Goal: Information Seeking & Learning: Learn about a topic

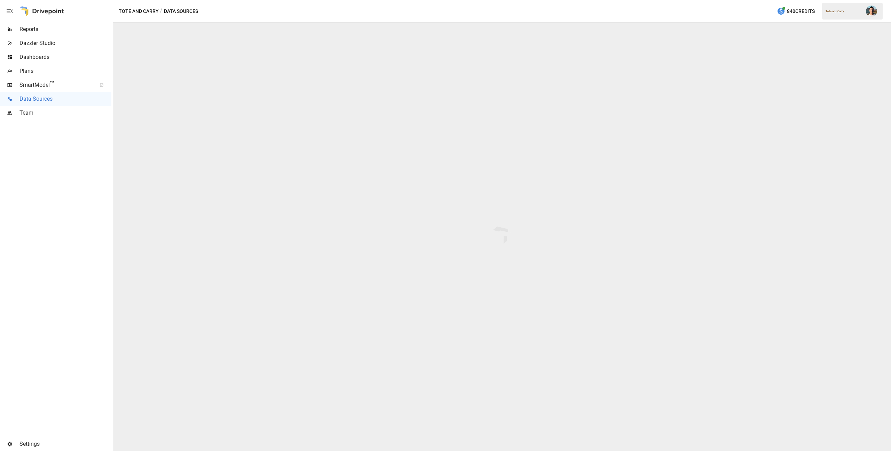
click at [33, 28] on span "Reports" at bounding box center [66, 29] width 92 height 8
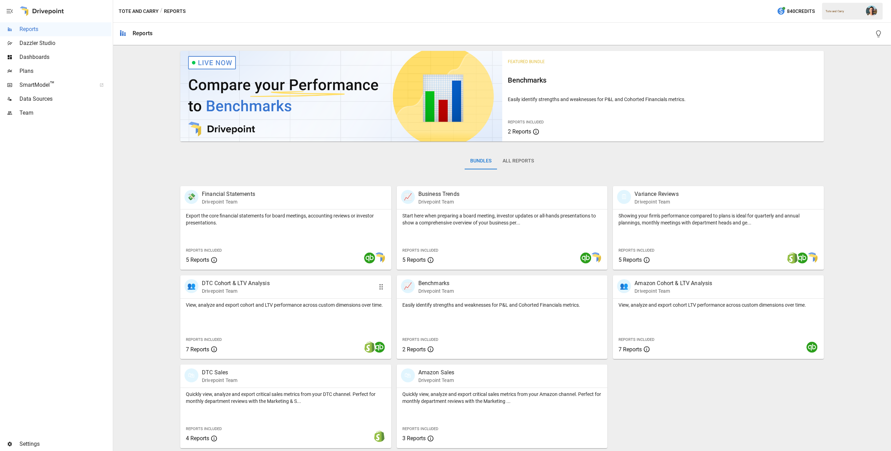
click at [349, 321] on div "View, analyze and export cohort and LTV performance across custom dimensions ov…" at bounding box center [285, 328] width 211 height 60
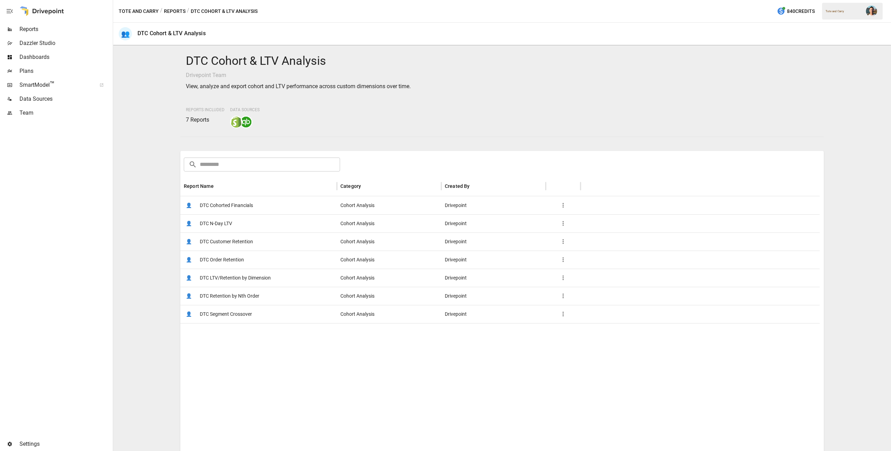
click at [249, 277] on span "DTC LTV/Retention by Dimension" at bounding box center [235, 278] width 71 height 18
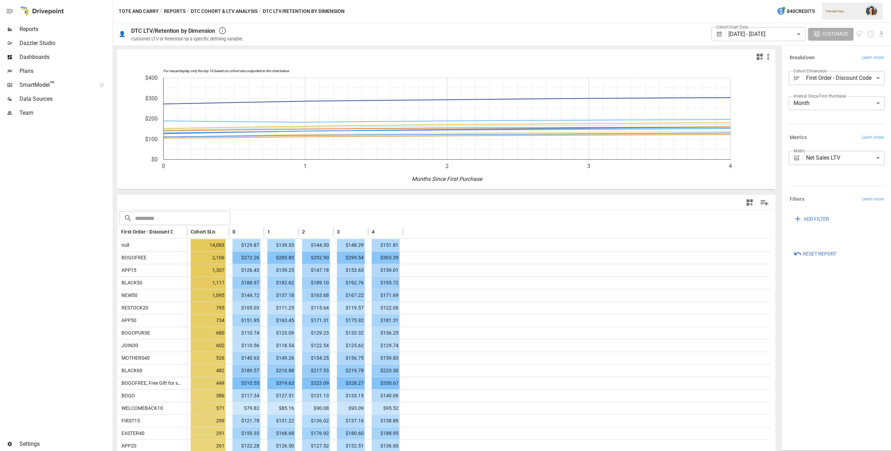
click at [821, 0] on body "Reports Dazzler Studio Dashboards Plans SmartModel ™ Data Sources Team Settings…" at bounding box center [445, 0] width 891 height 0
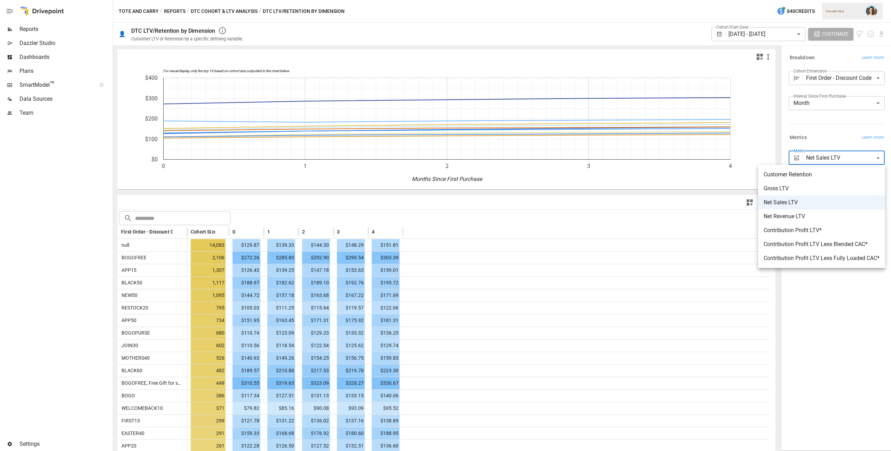
click at [821, 186] on span "Gross LTV" at bounding box center [822, 188] width 116 height 8
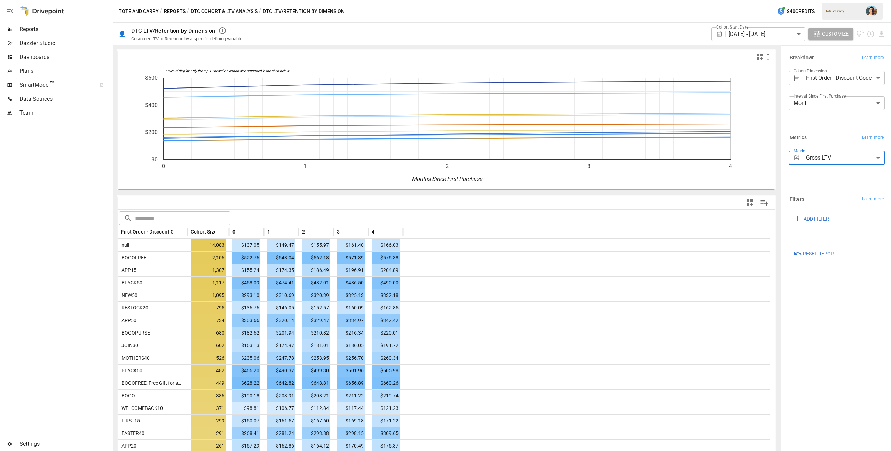
click at [821, 0] on body "Reports Dazzler Studio Dashboards Plans SmartModel ™ Data Sources Team Settings…" at bounding box center [445, 0] width 891 height 0
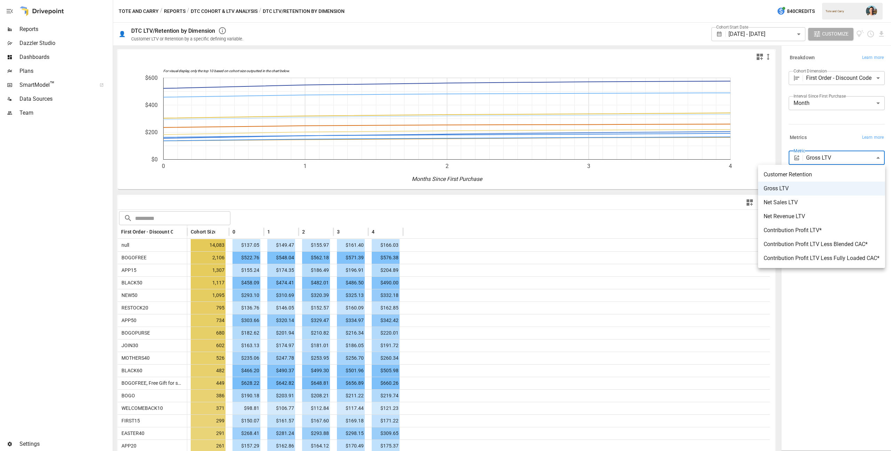
click at [821, 198] on span "Net Sales LTV" at bounding box center [822, 202] width 116 height 8
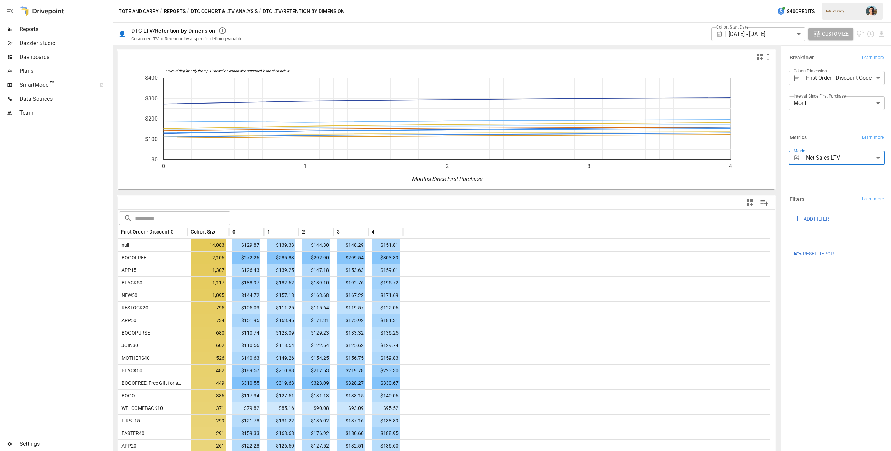
click at [820, 0] on body "Reports Dazzler Studio Dashboards Plans SmartModel ™ Data Sources Team Settings…" at bounding box center [445, 0] width 891 height 0
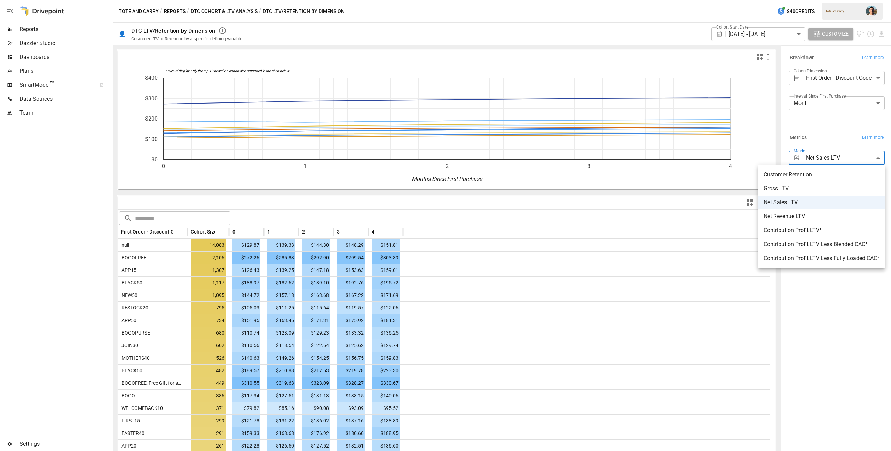
click at [810, 186] on span "Gross LTV" at bounding box center [822, 188] width 116 height 8
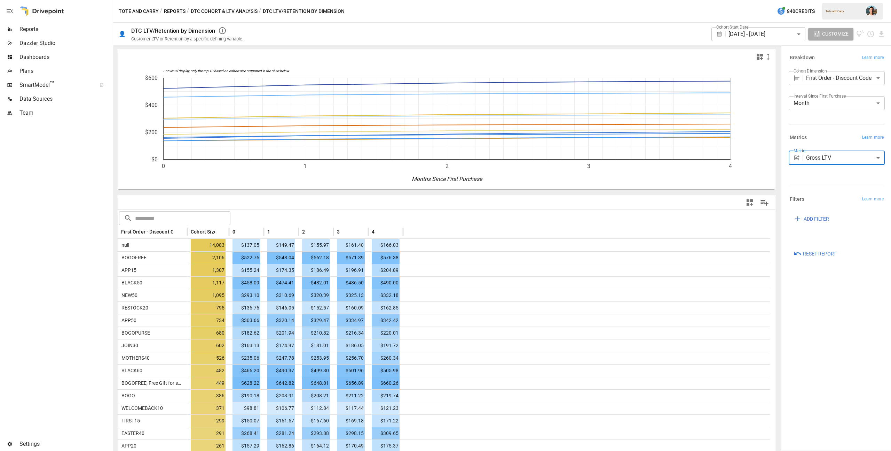
click at [826, 0] on body "Reports Dazzler Studio Dashboards Plans SmartModel ™ Data Sources Team Settings…" at bounding box center [445, 0] width 891 height 0
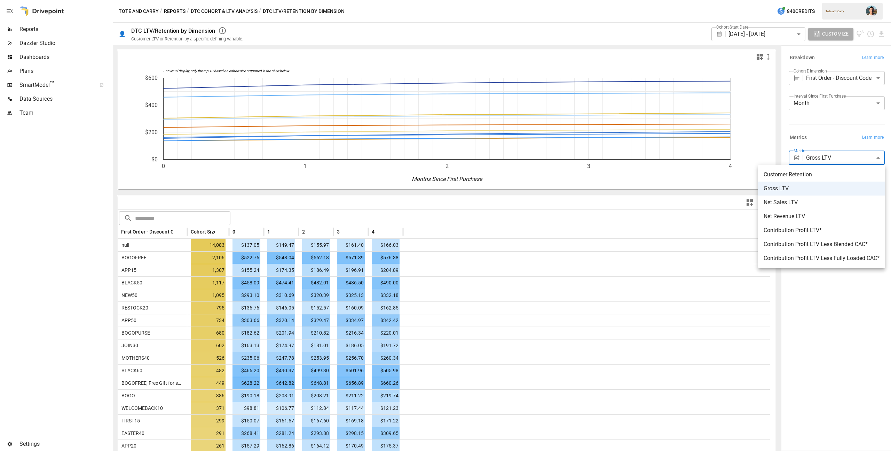
click at [813, 200] on span "Net Sales LTV" at bounding box center [822, 202] width 116 height 8
type input "**********"
